Goal: Task Accomplishment & Management: Use online tool/utility

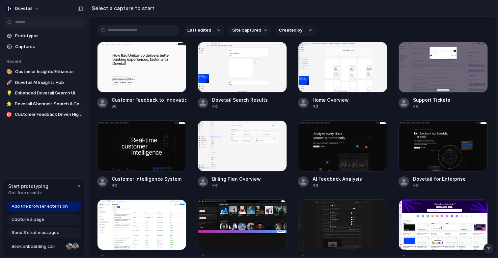
click at [42, 203] on span "Add the browser extension" at bounding box center [40, 206] width 56 height 7
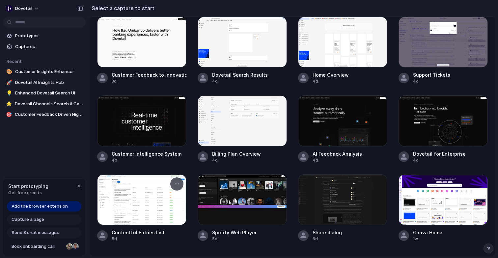
scroll to position [46, 0]
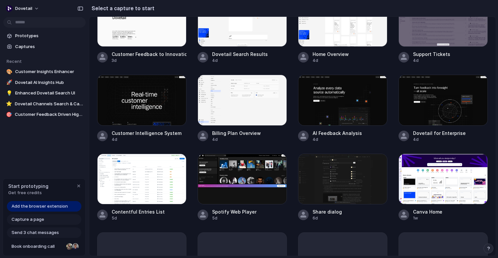
click at [44, 206] on span "Add the browser extension" at bounding box center [40, 206] width 56 height 7
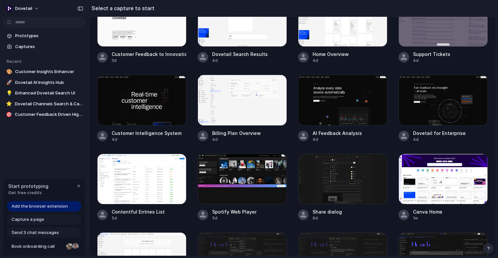
click at [41, 221] on span "Capture a page" at bounding box center [28, 220] width 33 height 7
click at [41, 232] on span "Send 3 chat messages" at bounding box center [35, 233] width 47 height 7
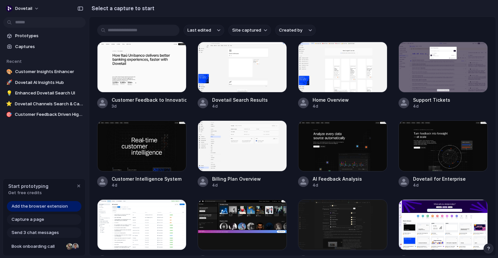
click at [167, 11] on section "Select a capture to start" at bounding box center [292, 8] width 407 height 16
click at [158, 31] on input "text" at bounding box center [138, 30] width 82 height 11
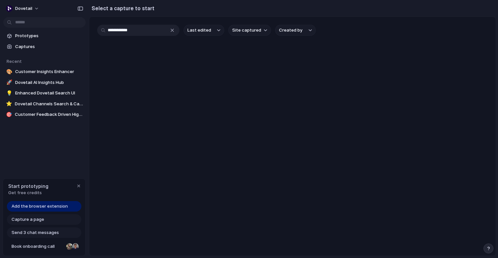
type input "**********"
click at [45, 37] on span "Prototypes" at bounding box center [49, 36] width 68 height 7
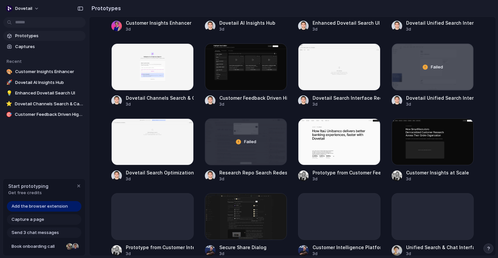
scroll to position [151, 0]
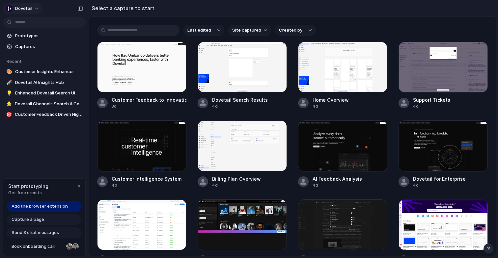
click at [26, 9] on span "dovetail" at bounding box center [23, 8] width 17 height 7
click at [28, 141] on div "Settings Invite members Change theme Sign out" at bounding box center [249, 129] width 498 height 258
click at [39, 74] on span "Customer Insights Enhancer" at bounding box center [49, 72] width 68 height 7
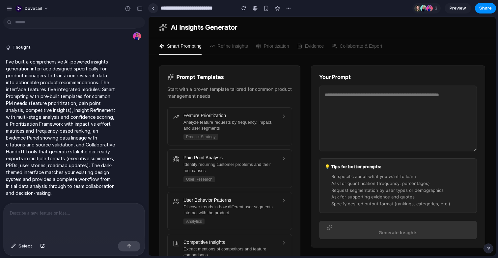
click at [156, 8] on link at bounding box center [153, 8] width 10 height 10
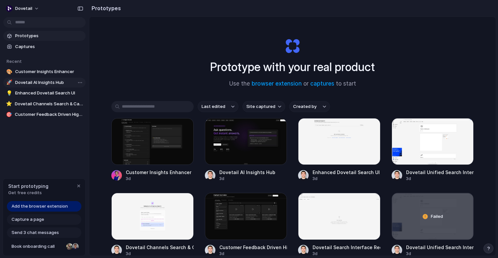
click at [28, 82] on span "Dovetail AI Insights Hub" at bounding box center [49, 82] width 68 height 7
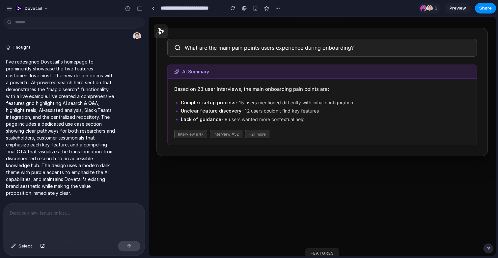
scroll to position [428, 0]
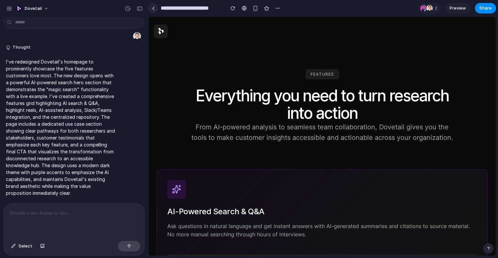
click at [153, 5] on link at bounding box center [153, 8] width 10 height 10
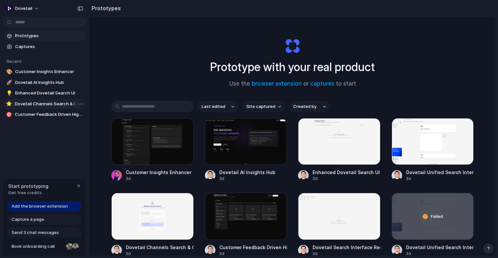
click at [45, 106] on span "Dovetail Channels Search & Categorization" at bounding box center [49, 104] width 68 height 7
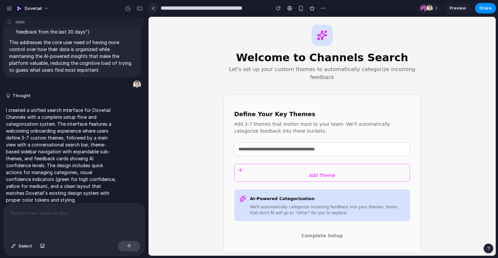
click at [153, 7] on div at bounding box center [153, 9] width 3 height 4
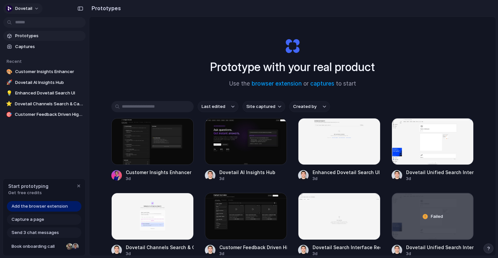
click at [14, 9] on div "dovetail" at bounding box center [19, 8] width 26 height 7
click at [138, 43] on div "Settings Invite members Change theme Sign out" at bounding box center [249, 129] width 498 height 258
click at [32, 39] on span "Prototypes" at bounding box center [49, 36] width 68 height 7
click at [11, 9] on div "button" at bounding box center [9, 8] width 7 height 7
click at [157, 42] on div "Settings Invite members Change theme Sign out" at bounding box center [249, 129] width 498 height 258
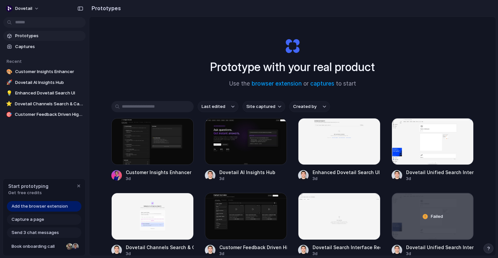
click at [232, 108] on button "Last edited" at bounding box center [218, 106] width 41 height 11
click at [221, 132] on span "Last created" at bounding box center [215, 133] width 27 height 7
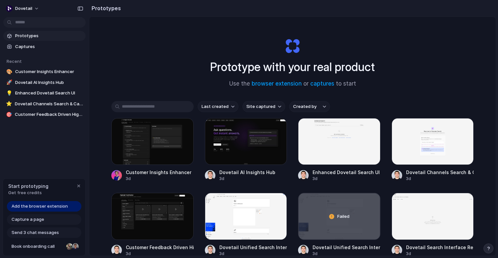
click at [268, 104] on span "Site captured" at bounding box center [261, 107] width 29 height 7
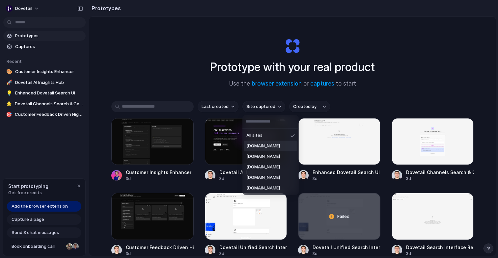
click at [270, 150] on li "dovetail.com" at bounding box center [271, 146] width 54 height 11
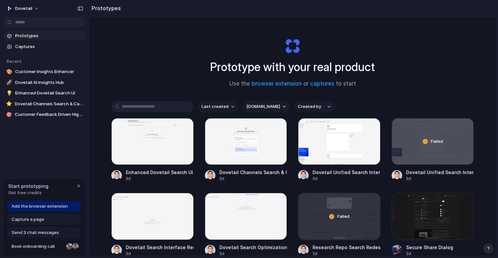
click at [254, 108] on span "dovetail.com" at bounding box center [264, 107] width 34 height 7
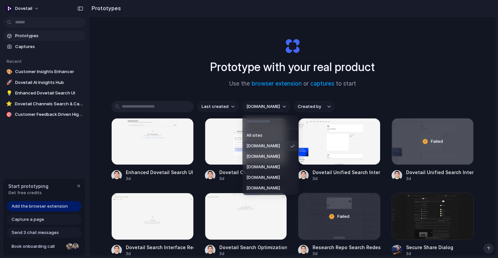
click at [269, 147] on span "dovetail.com" at bounding box center [264, 146] width 34 height 7
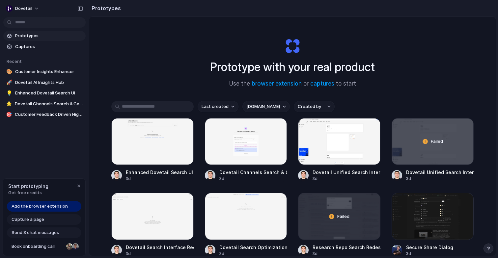
click at [312, 106] on span "Created by" at bounding box center [309, 107] width 23 height 7
click at [186, 63] on div "All users Alex Younes Benjamin Humphrey Carlyn Shaw Cassie Haughey Dan Smith Je…" at bounding box center [249, 129] width 498 height 258
click at [32, 10] on button "dovetail" at bounding box center [22, 8] width 39 height 11
click at [32, 25] on li "Settings" at bounding box center [32, 23] width 55 height 11
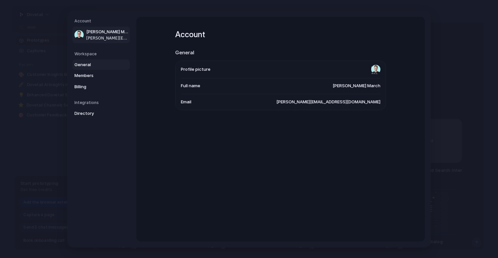
click at [84, 65] on span "General" at bounding box center [96, 64] width 42 height 7
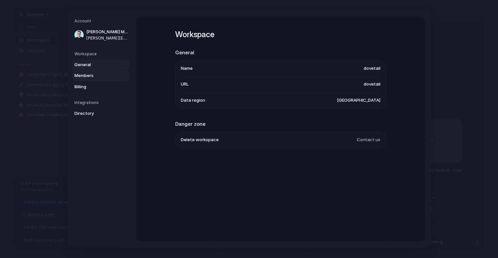
click at [84, 75] on span "Members" at bounding box center [96, 76] width 42 height 7
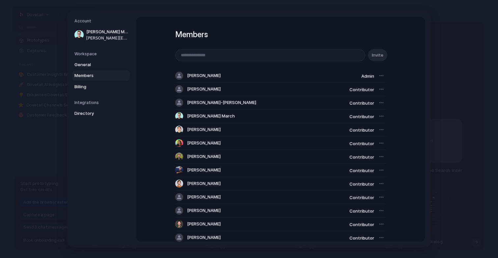
click at [84, 80] on link "Members" at bounding box center [101, 76] width 57 height 11
click at [87, 62] on span "General" at bounding box center [96, 64] width 42 height 7
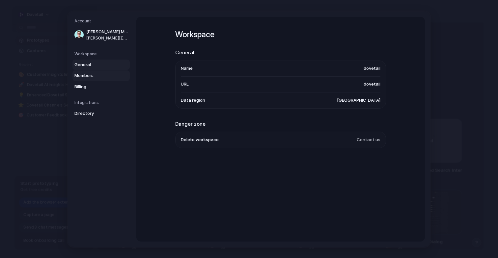
click at [88, 75] on span "Members" at bounding box center [96, 76] width 42 height 7
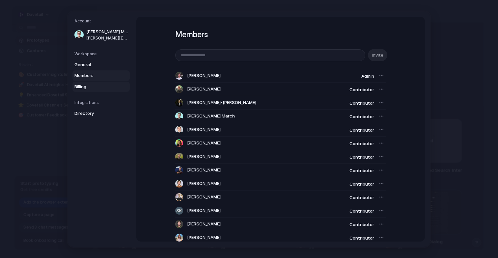
click at [90, 84] on span "Billing" at bounding box center [96, 86] width 42 height 7
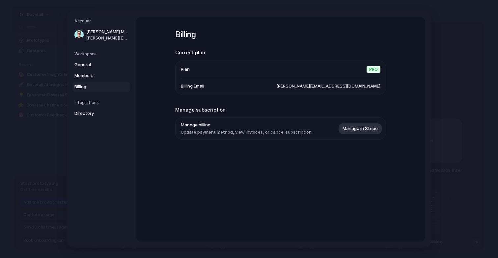
click at [97, 81] on div "General Members Billing" at bounding box center [102, 75] width 55 height 33
click at [97, 77] on span "Members" at bounding box center [96, 76] width 42 height 7
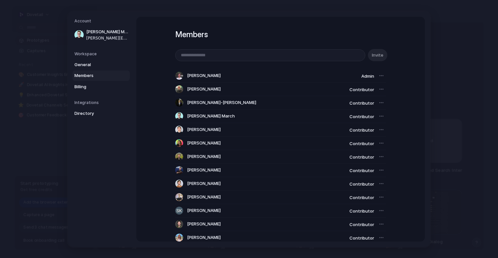
click at [380, 88] on div at bounding box center [381, 89] width 9 height 9
click at [382, 91] on div at bounding box center [381, 89] width 9 height 9
click at [326, 47] on div "Members Invite Scott Sidwell Admin Cameron Lazell Contributor Kang-Wei Chan Con…" at bounding box center [280, 217] width 211 height 400
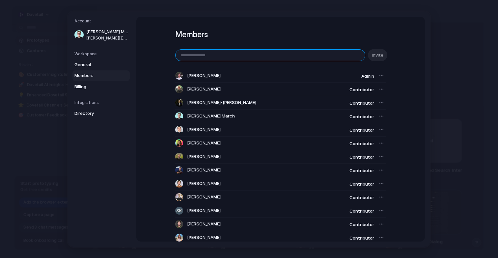
click at [323, 55] on input "email" at bounding box center [271, 54] width 190 height 11
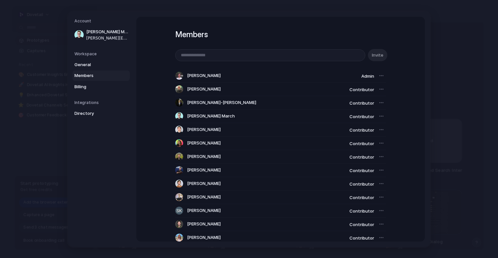
click at [363, 92] on div "Contributor" at bounding box center [362, 89] width 25 height 8
click at [180, 90] on div at bounding box center [179, 89] width 8 height 8
click at [205, 89] on span "Cameron Lazell" at bounding box center [204, 89] width 34 height 7
click at [87, 94] on nav "Account Cheri March cheri@dovetail.com Workspace General Members Billing Integr…" at bounding box center [102, 130] width 69 height 236
click at [87, 89] on span "Billing" at bounding box center [96, 86] width 42 height 7
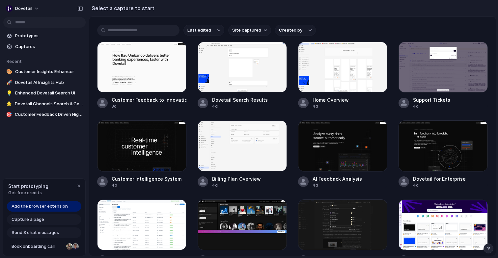
click at [38, 21] on body "dovetail Prototypes Captures Recent 🎨 Customer Insights Enhancer 🚀 Dovetail AI …" at bounding box center [249, 129] width 498 height 258
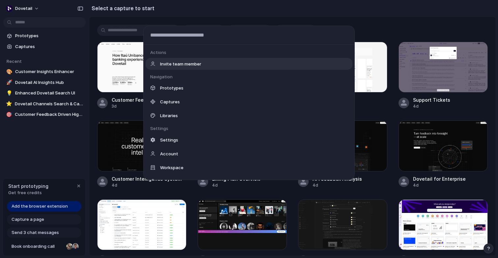
click at [38, 21] on div "Actions Invite team member Navigation Prototypes Captures Libraries Settings Se…" at bounding box center [249, 129] width 498 height 258
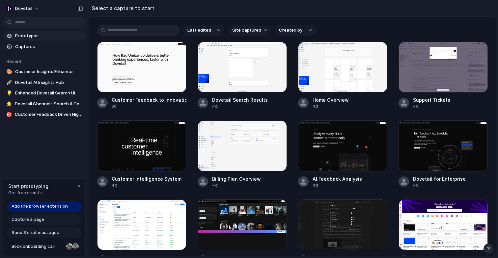
click at [26, 34] on span "Prototypes" at bounding box center [49, 36] width 68 height 7
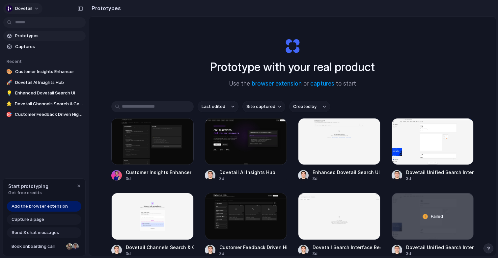
click at [31, 10] on span "dovetail" at bounding box center [23, 8] width 17 height 7
click at [32, 23] on li "Settings" at bounding box center [32, 23] width 55 height 11
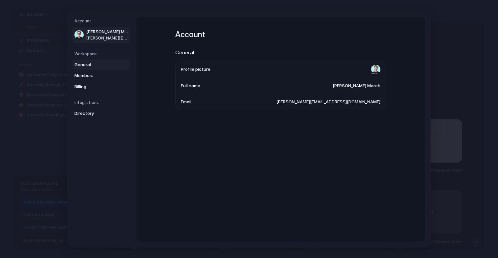
click at [93, 61] on link "General" at bounding box center [101, 64] width 57 height 11
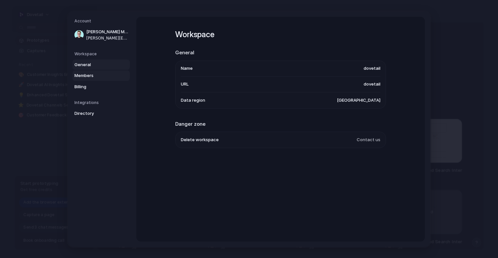
click at [88, 74] on span "Members" at bounding box center [96, 76] width 42 height 7
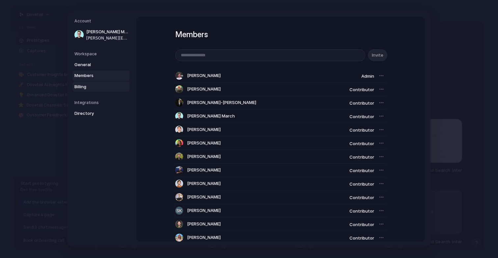
click at [95, 87] on span "Billing" at bounding box center [96, 86] width 42 height 7
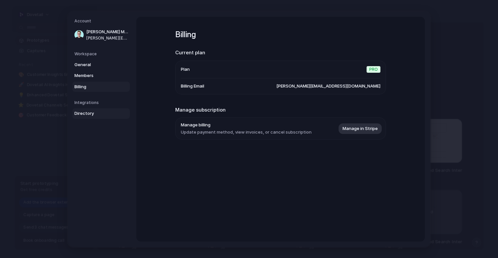
click at [90, 112] on span "Directory" at bounding box center [96, 113] width 42 height 7
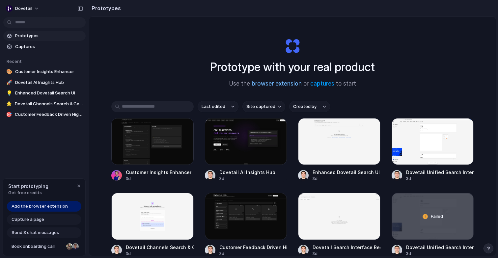
click at [282, 83] on link "browser extension" at bounding box center [277, 83] width 50 height 7
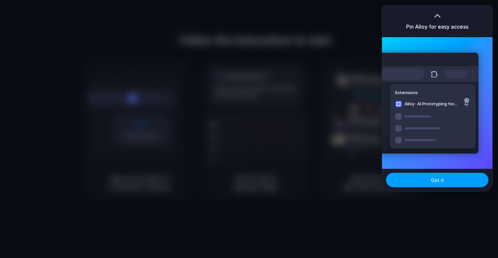
click at [452, 184] on button "Got it" at bounding box center [437, 180] width 103 height 15
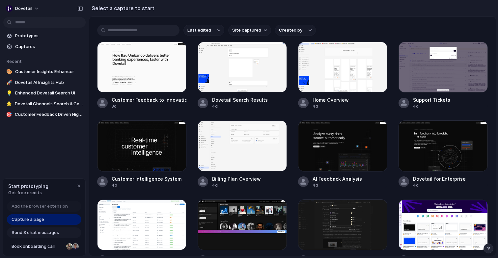
click at [469, 21] on div "Last edited Site captured Created by Customer Feedback to Innovation 3d Dovetai…" at bounding box center [292, 136] width 407 height 239
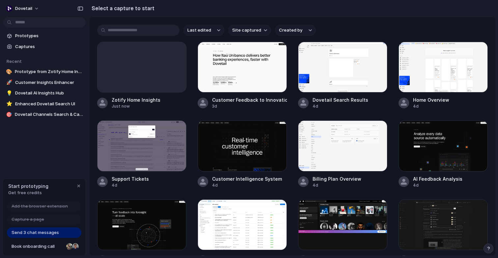
click at [41, 236] on span "Send 3 chat messages" at bounding box center [35, 233] width 47 height 7
click at [28, 35] on span "Prototypes" at bounding box center [49, 36] width 68 height 7
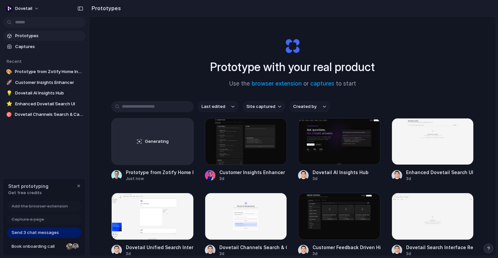
click at [162, 104] on input "text" at bounding box center [152, 106] width 82 height 11
